Goal: Task Accomplishment & Management: Use online tool/utility

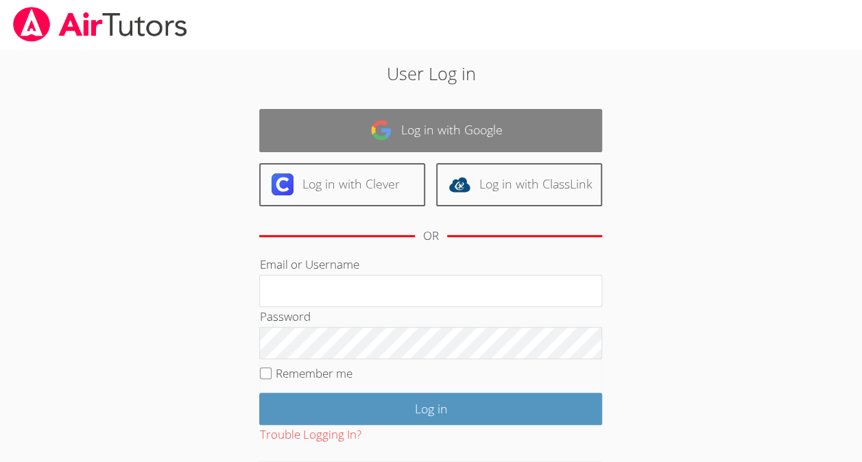
click at [374, 109] on link "Log in with Google" at bounding box center [430, 130] width 343 height 43
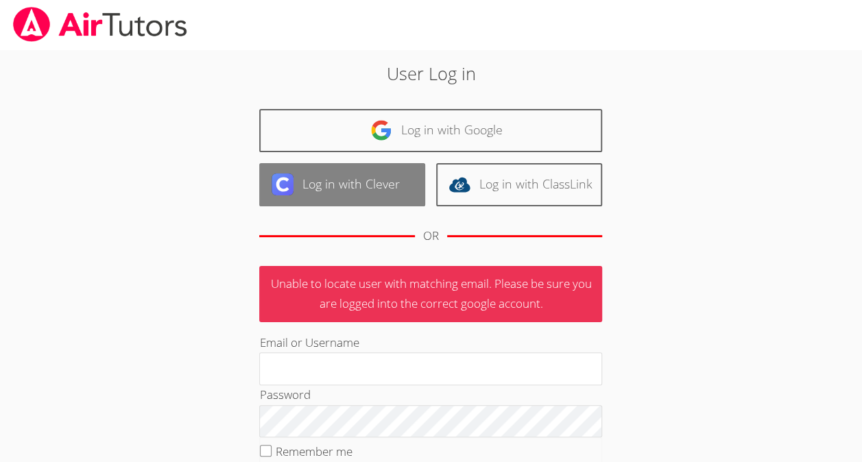
click at [350, 187] on link "Log in with Clever" at bounding box center [342, 184] width 166 height 43
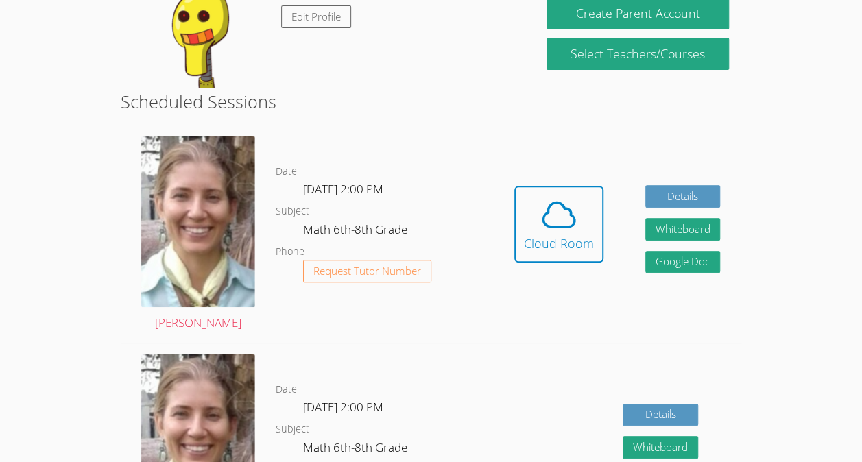
scroll to position [181, 0]
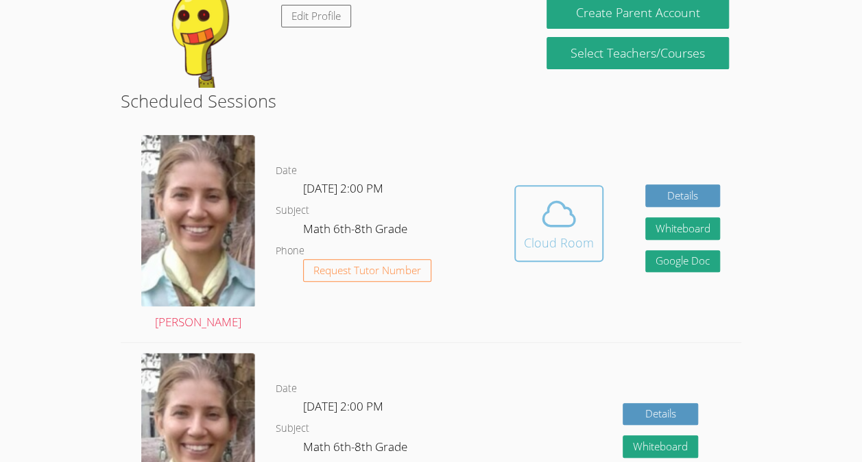
click at [565, 224] on icon at bounding box center [559, 214] width 38 height 38
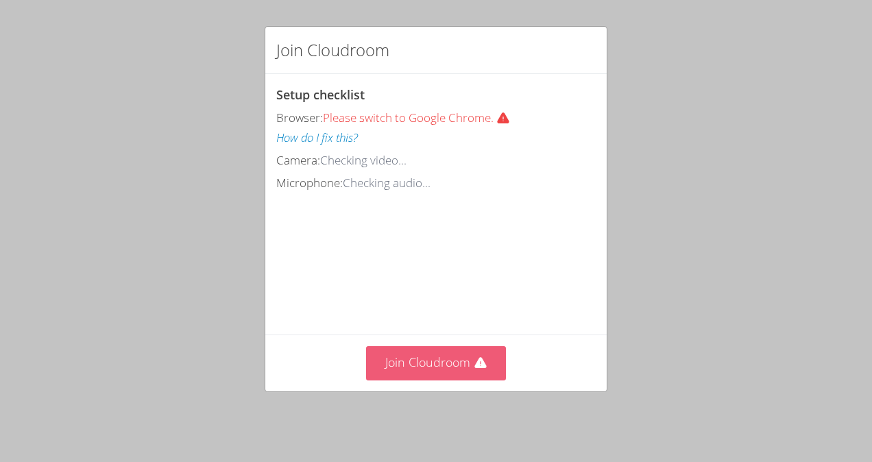
click at [418, 374] on button "Join Cloudroom" at bounding box center [436, 363] width 141 height 34
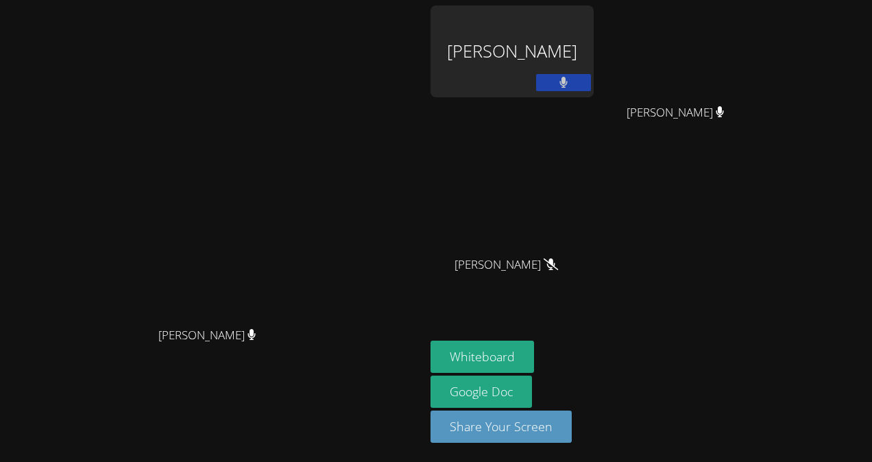
click at [569, 77] on icon at bounding box center [564, 83] width 9 height 12
click at [149, 241] on video at bounding box center [213, 203] width 206 height 233
click at [180, 301] on video at bounding box center [213, 203] width 206 height 233
click at [571, 81] on icon at bounding box center [563, 83] width 14 height 12
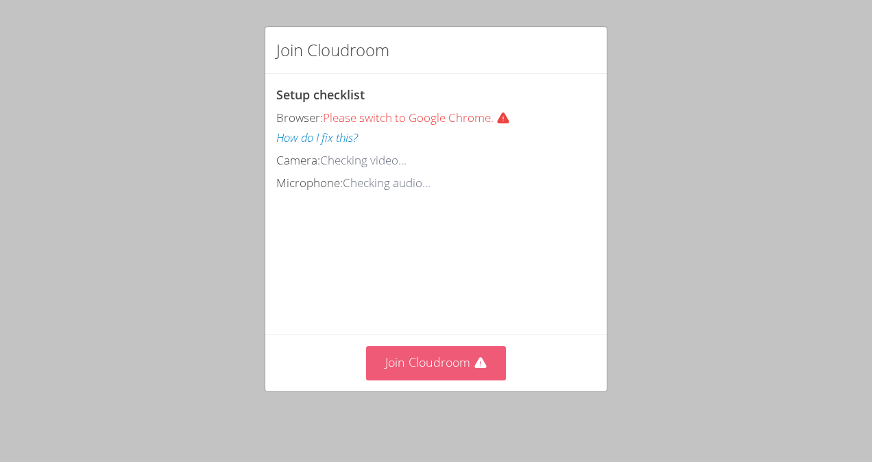
click at [428, 366] on button "Join Cloudroom" at bounding box center [436, 363] width 141 height 34
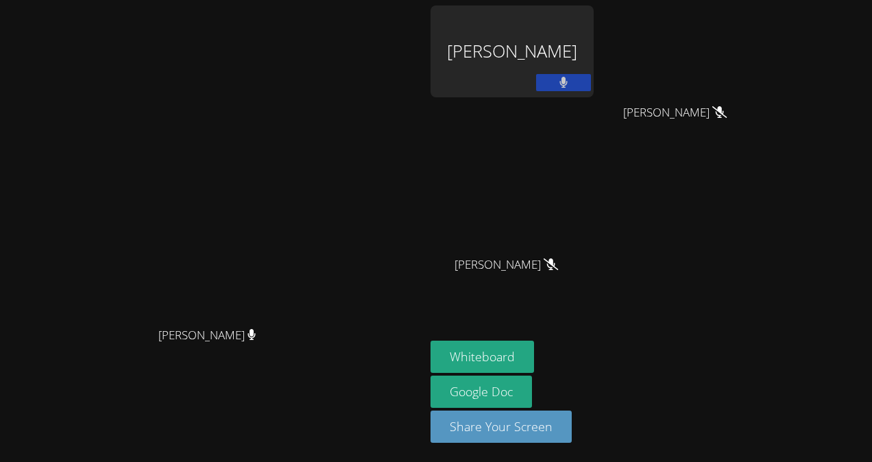
click at [14, 420] on div "[PERSON_NAME] [PERSON_NAME]" at bounding box center [212, 230] width 414 height 451
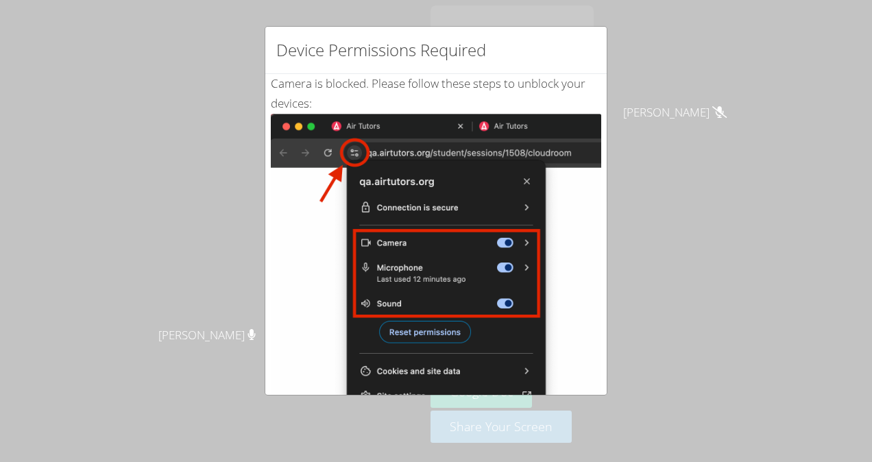
click at [782, 236] on div "Device Permissions Required Camera is blocked . Please follow these steps to un…" at bounding box center [436, 231] width 872 height 462
click at [696, 248] on div "Device Permissions Required Camera is blocked . Please follow these steps to un…" at bounding box center [436, 231] width 872 height 462
click at [816, 281] on div "Device Permissions Required Camera is blocked . Please follow these steps to un…" at bounding box center [436, 231] width 872 height 462
click at [734, 170] on div "Device Permissions Required Camera is blocked . Please follow these steps to un…" at bounding box center [436, 231] width 872 height 462
click at [701, 172] on div "Device Permissions Required Camera is blocked . Please follow these steps to un…" at bounding box center [436, 231] width 872 height 462
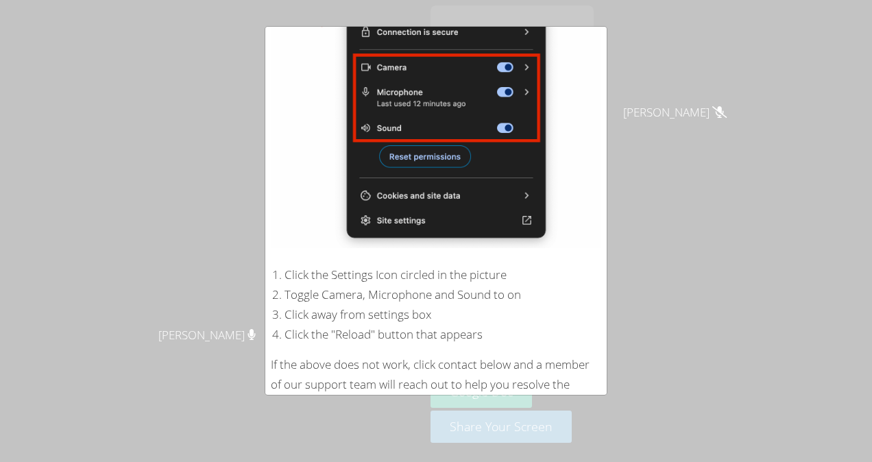
scroll to position [239, 0]
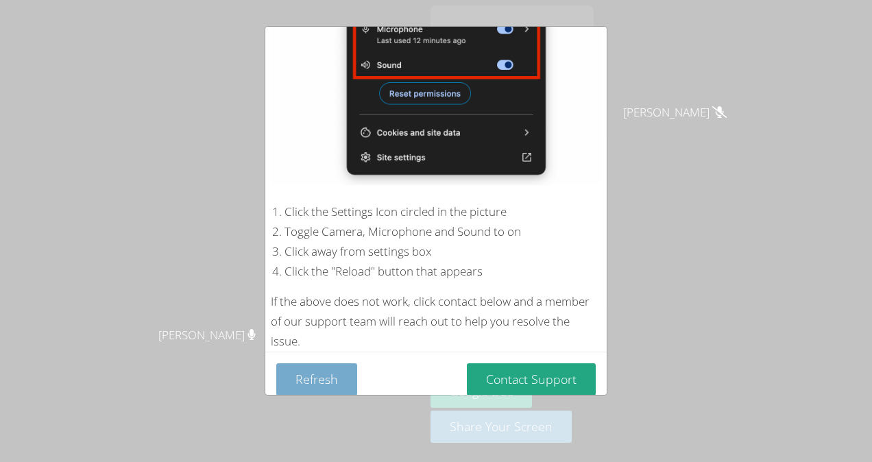
click at [290, 363] on button "Refresh" at bounding box center [316, 379] width 81 height 32
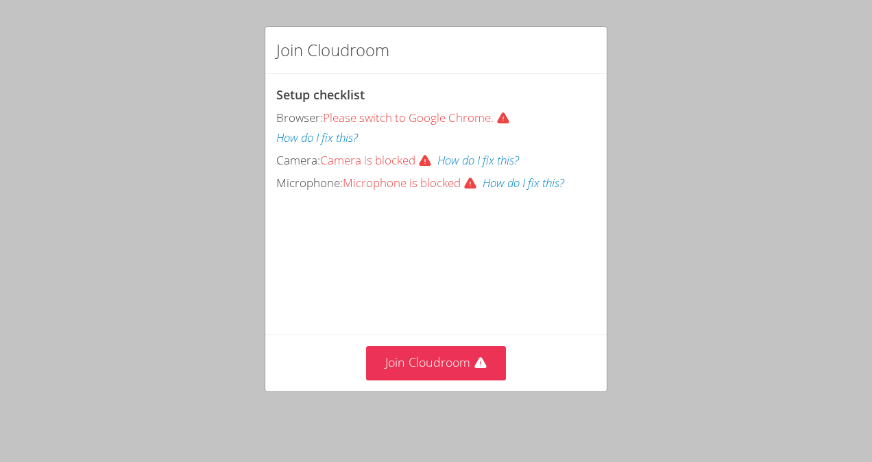
click at [429, 391] on div "Join Cloudroom" at bounding box center [436, 363] width 342 height 56
click at [431, 376] on button "Join Cloudroom" at bounding box center [436, 363] width 141 height 34
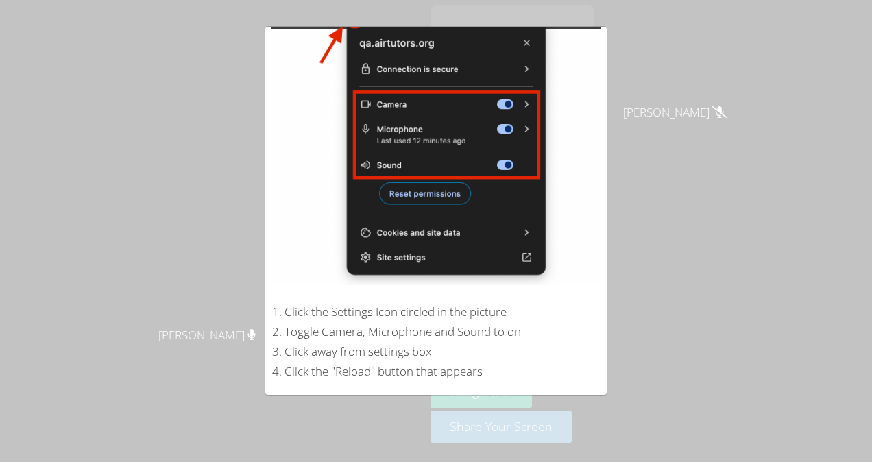
scroll to position [239, 0]
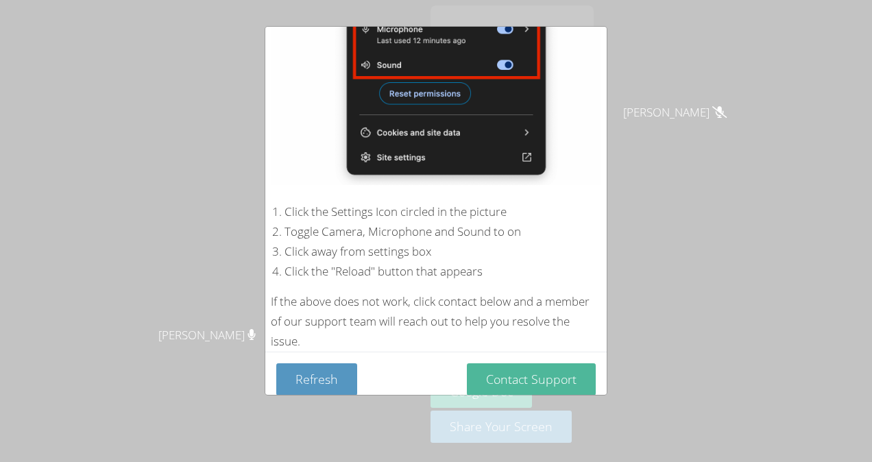
click at [507, 384] on button "Contact Support" at bounding box center [531, 379] width 129 height 32
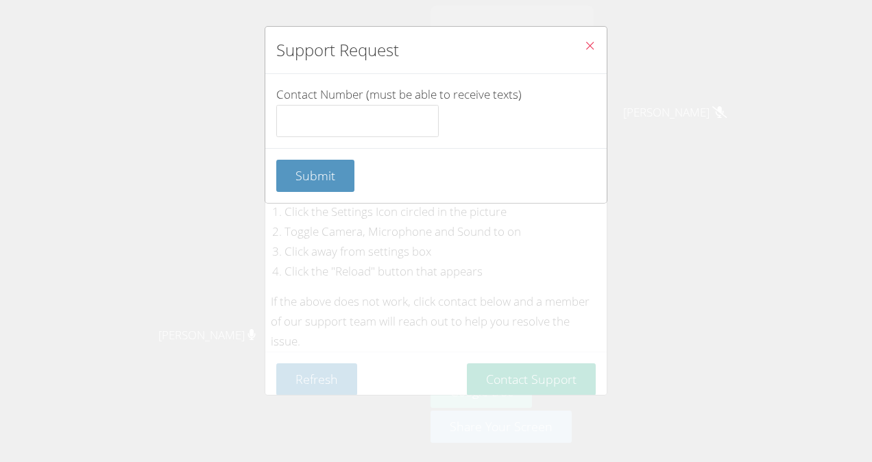
click at [584, 47] on icon "Close" at bounding box center [590, 46] width 12 height 12
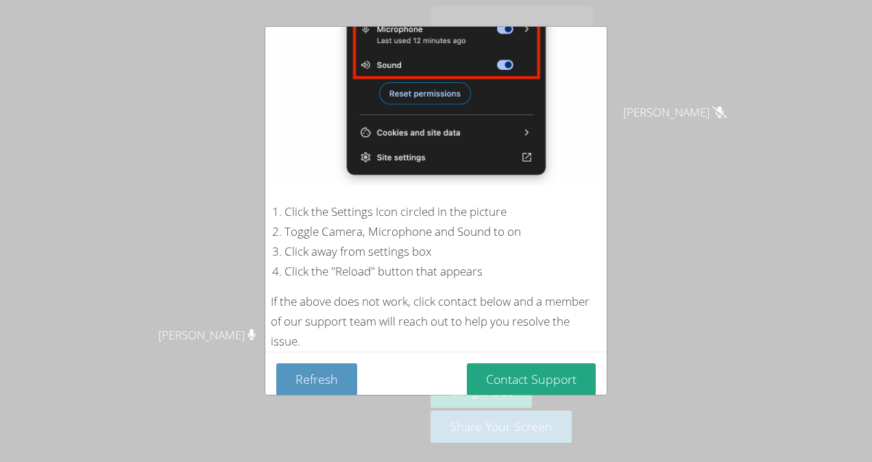
scroll to position [211, 0]
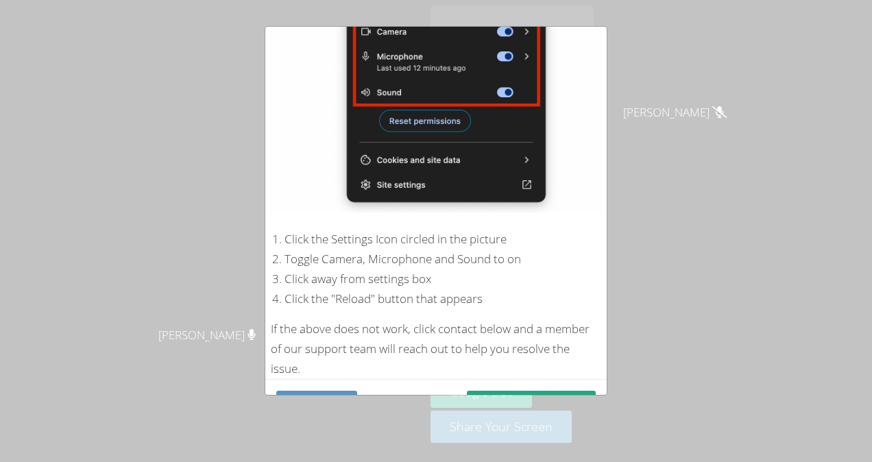
click at [593, 38] on div "Camera is blocked . Please follow these steps to unblock your devices: Click th…" at bounding box center [436, 121] width 342 height 516
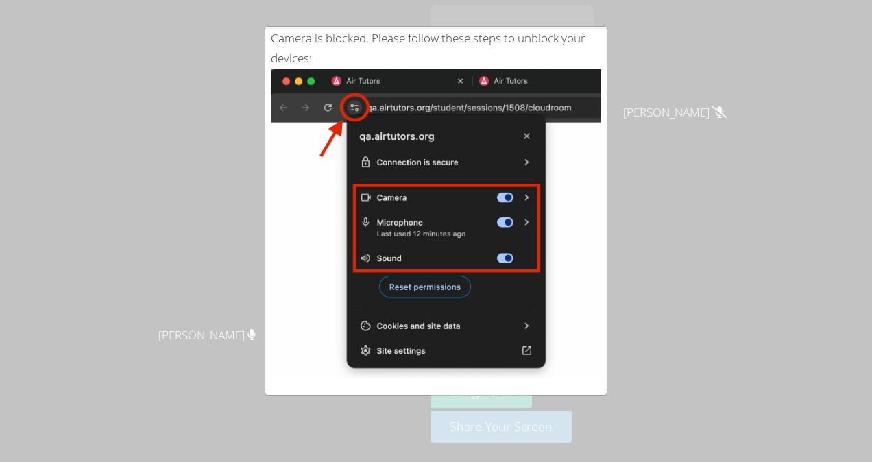
scroll to position [43, 0]
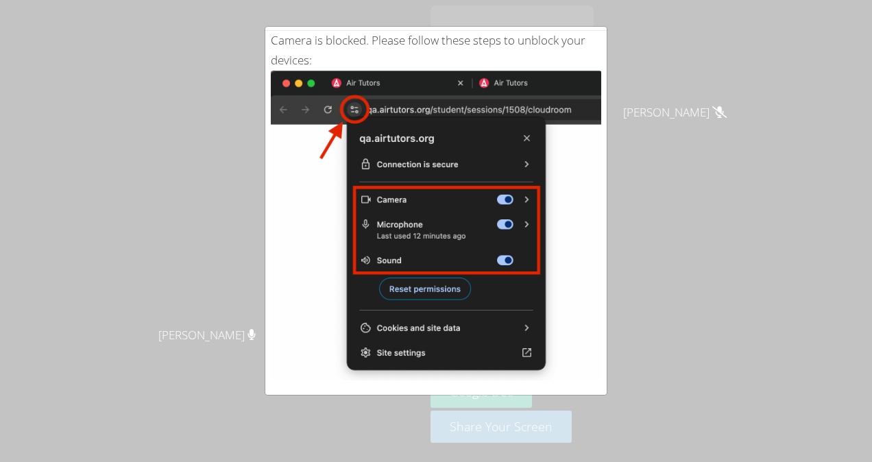
click at [871, 133] on div "Device Permissions Required Camera is blocked . Please follow these steps to un…" at bounding box center [436, 231] width 872 height 462
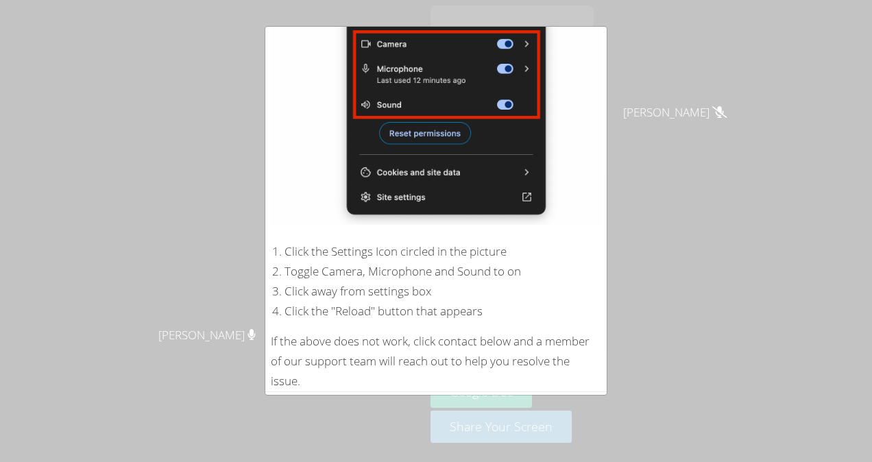
scroll to position [239, 0]
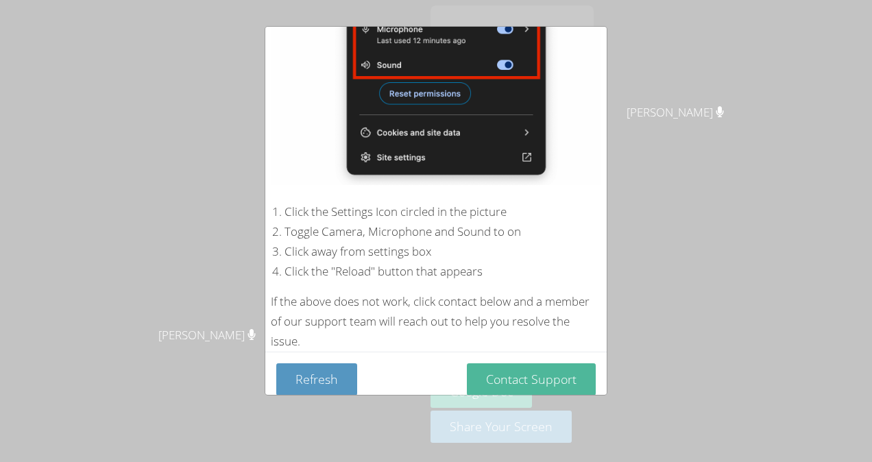
click at [484, 366] on button "Contact Support" at bounding box center [531, 379] width 129 height 32
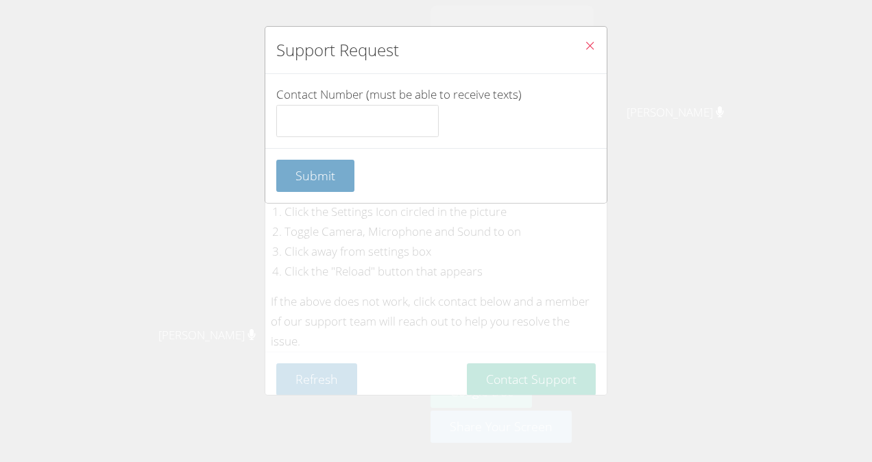
click at [326, 178] on span "Submit" at bounding box center [316, 175] width 40 height 16
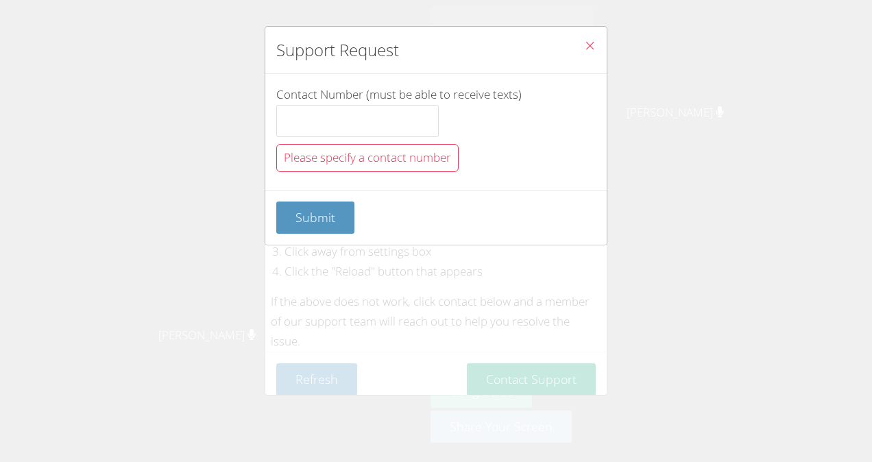
click at [584, 45] on icon "Close" at bounding box center [590, 46] width 12 height 12
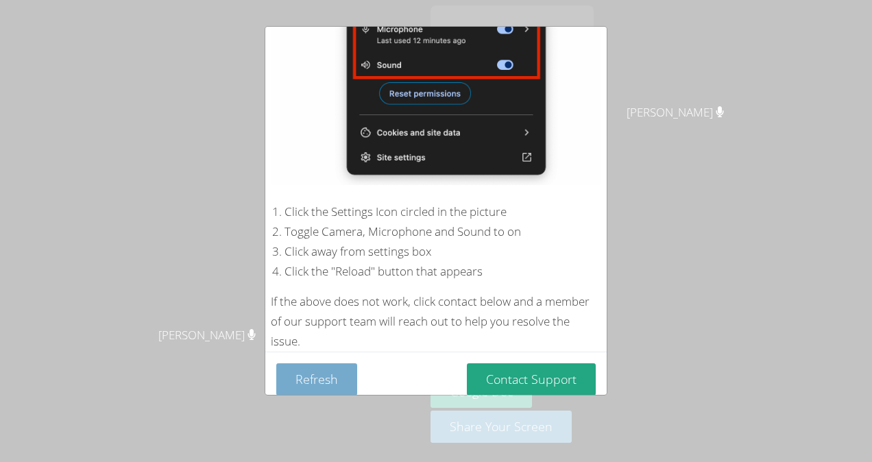
click at [328, 370] on button "Refresh" at bounding box center [316, 379] width 81 height 32
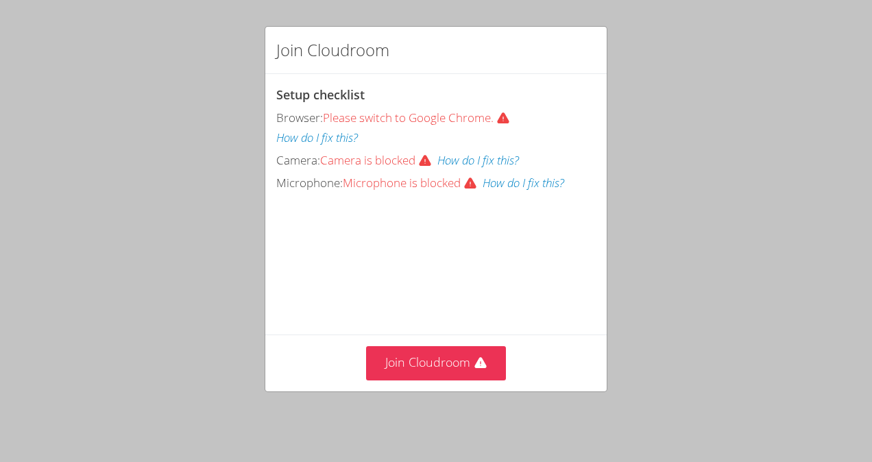
drag, startPoint x: 223, startPoint y: 311, endPoint x: 223, endPoint y: 277, distance: 33.6
click at [223, 277] on div "Join Cloudroom Setup checklist Browser: Please switch to Google Chrome. How do …" at bounding box center [436, 231] width 872 height 462
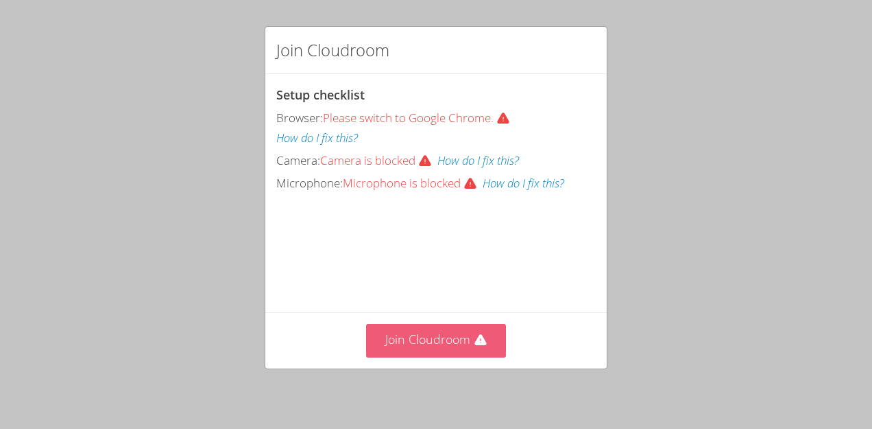
click at [449, 356] on button "Join Cloudroom" at bounding box center [436, 341] width 141 height 34
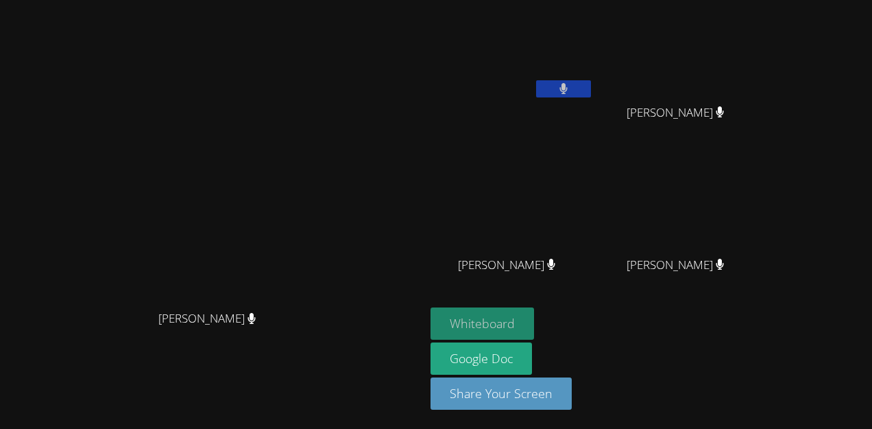
click at [534, 333] on button "Whiteboard" at bounding box center [483, 323] width 104 height 32
click at [534, 332] on button "Whiteboard" at bounding box center [483, 323] width 104 height 32
drag, startPoint x: 594, startPoint y: 40, endPoint x: 604, endPoint y: 67, distance: 29.3
click at [594, 67] on video at bounding box center [512, 51] width 163 height 92
click at [594, 63] on video at bounding box center [512, 51] width 163 height 92
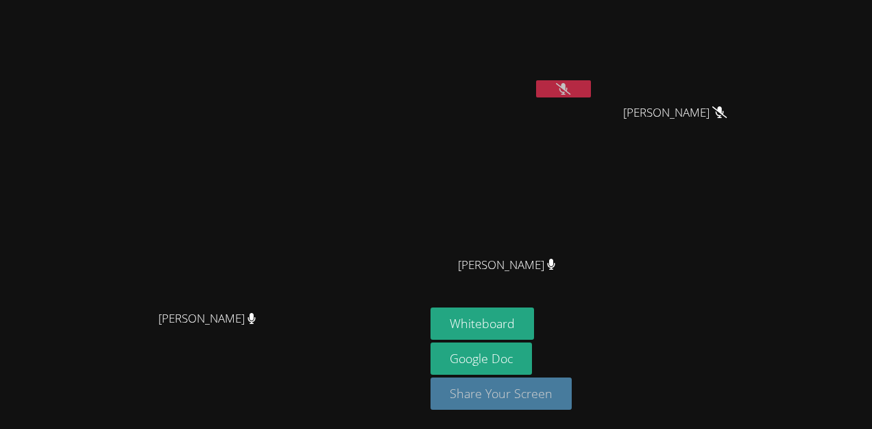
click at [572, 394] on button "Share Your Screen" at bounding box center [501, 393] width 141 height 32
